Goal: Transaction & Acquisition: Book appointment/travel/reservation

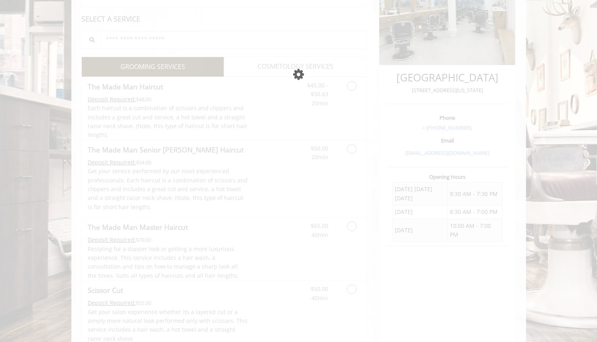
scroll to position [144, 0]
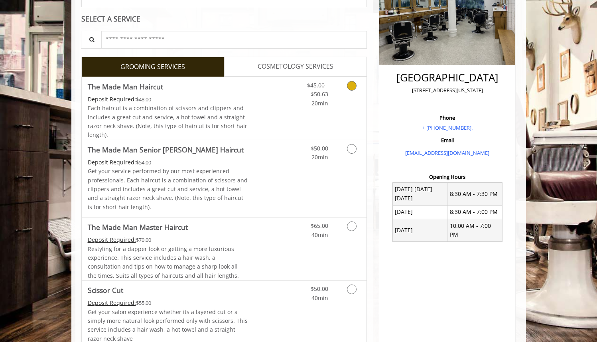
click at [346, 108] on div "$45.00 - $50.63 20min" at bounding box center [330, 108] width 71 height 63
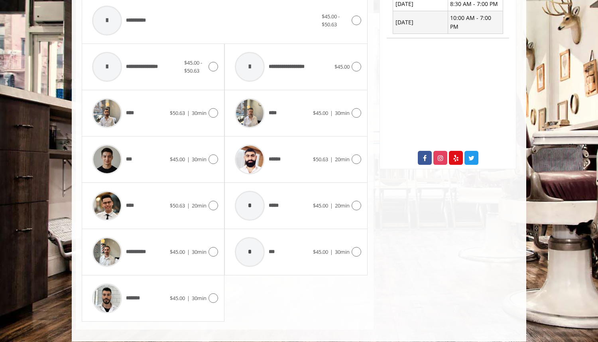
scroll to position [359, 0]
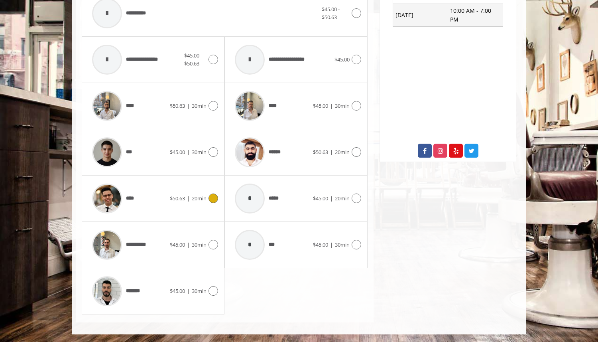
click at [156, 192] on div "****" at bounding box center [129, 199] width 82 height 38
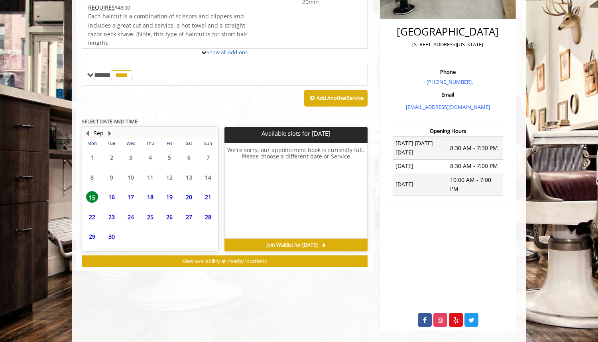
scroll to position [211, 0]
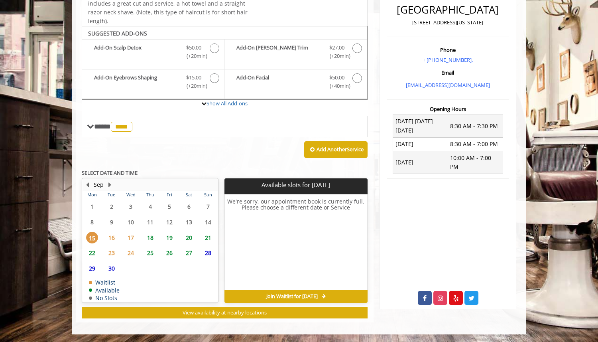
click at [151, 239] on span "18" at bounding box center [150, 238] width 12 height 12
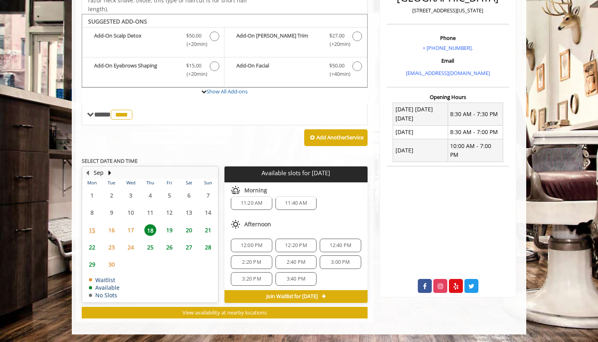
scroll to position [10, 0]
click at [97, 232] on span "15" at bounding box center [92, 230] width 12 height 12
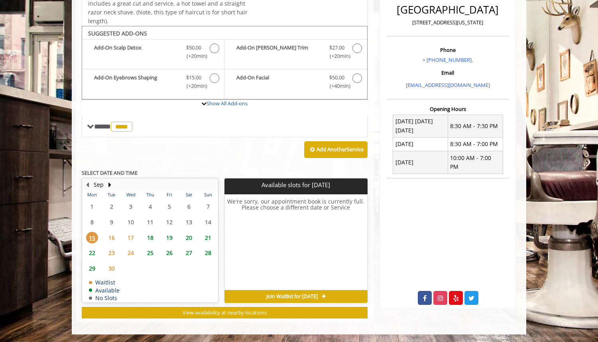
click at [115, 232] on span "16" at bounding box center [112, 238] width 12 height 12
click at [136, 240] on span "17" at bounding box center [131, 238] width 12 height 12
click at [172, 237] on span "19" at bounding box center [170, 238] width 12 height 12
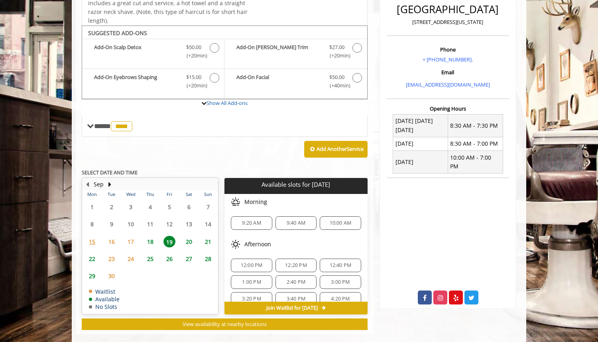
scroll to position [223, 0]
